Goal: Information Seeking & Learning: Compare options

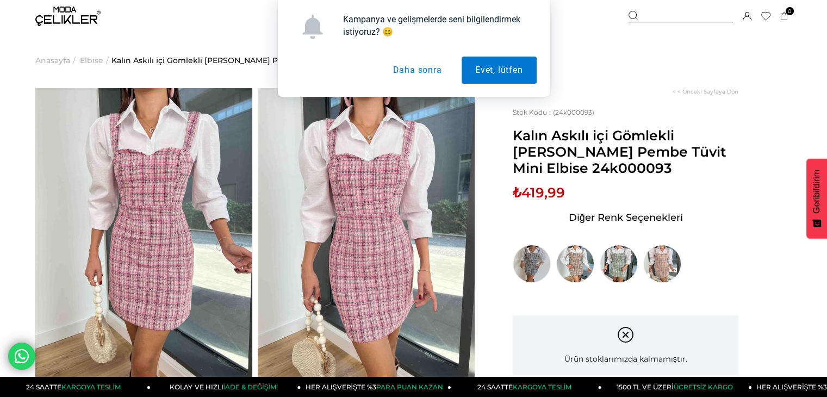
click at [398, 68] on button "Daha sonra" at bounding box center [417, 70] width 76 height 27
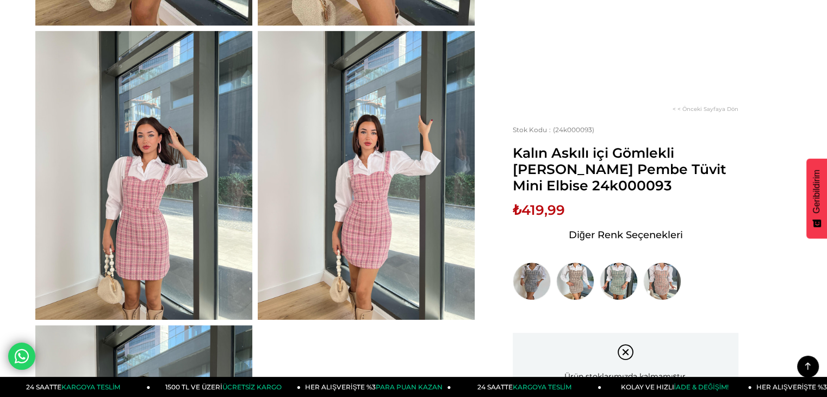
scroll to position [287, 0]
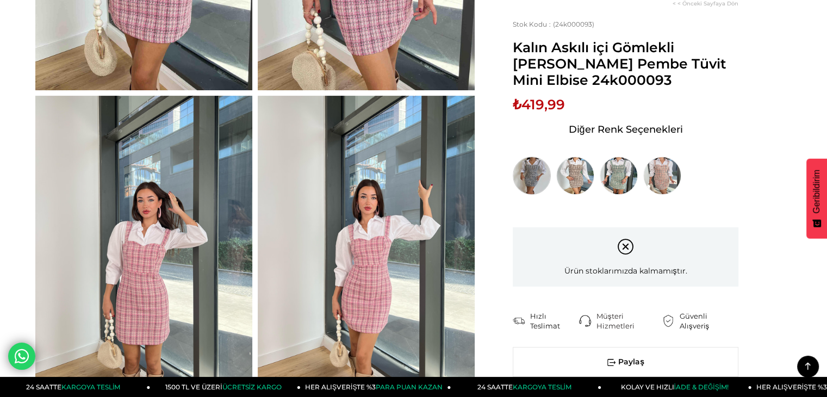
click at [523, 170] on img at bounding box center [531, 176] width 38 height 38
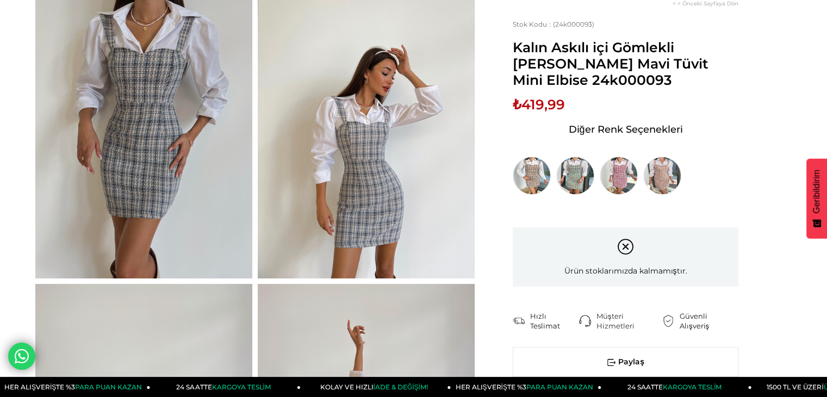
scroll to position [99, 0]
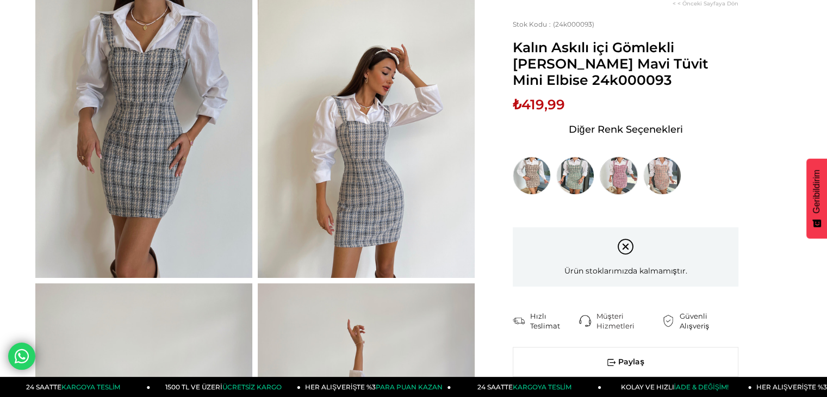
click at [622, 176] on img at bounding box center [618, 176] width 38 height 38
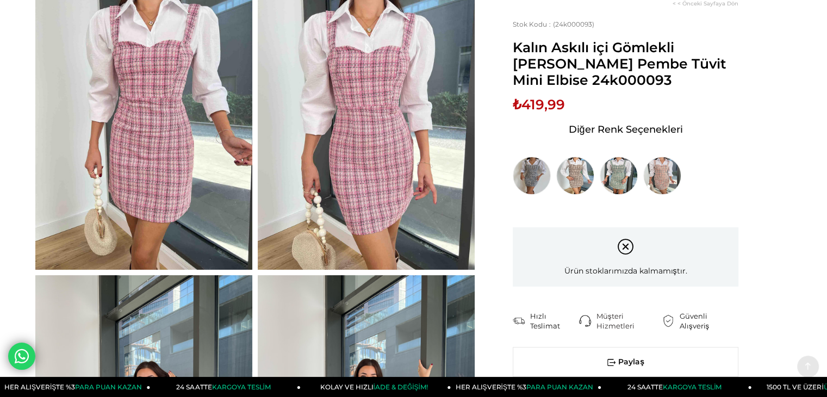
scroll to position [109, 0]
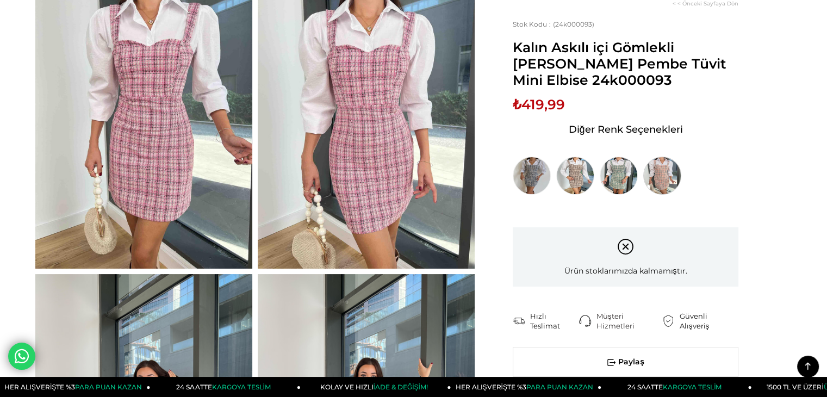
click at [666, 179] on img at bounding box center [662, 176] width 38 height 38
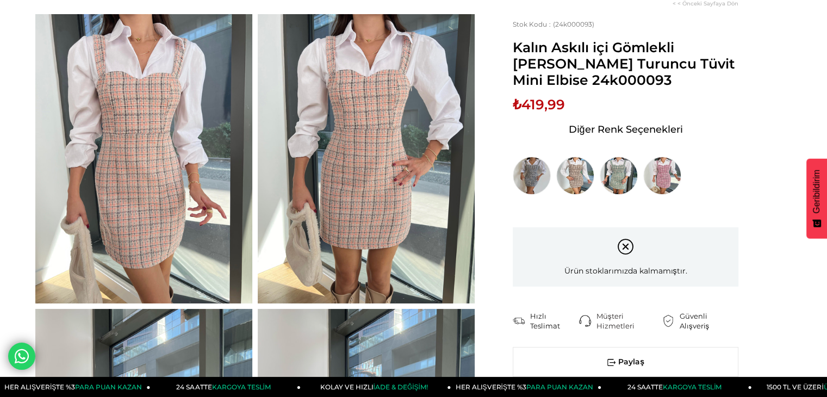
scroll to position [143, 0]
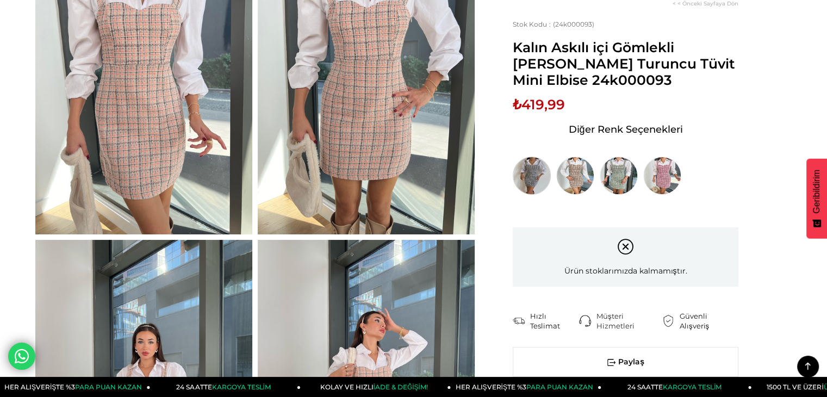
click at [530, 159] on img at bounding box center [531, 176] width 38 height 38
